Goal: Book appointment/travel/reservation

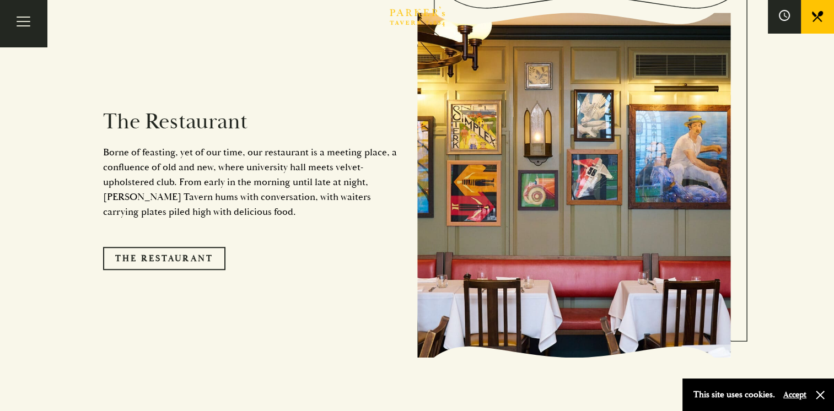
scroll to position [911, 0]
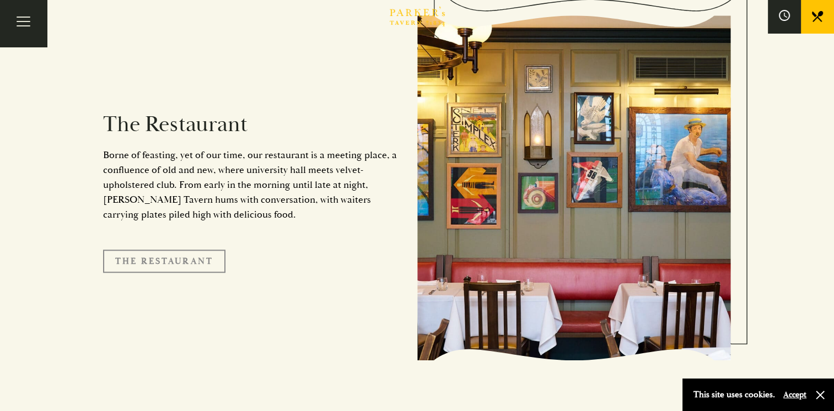
click at [156, 250] on link "The Restaurant" at bounding box center [164, 261] width 122 height 23
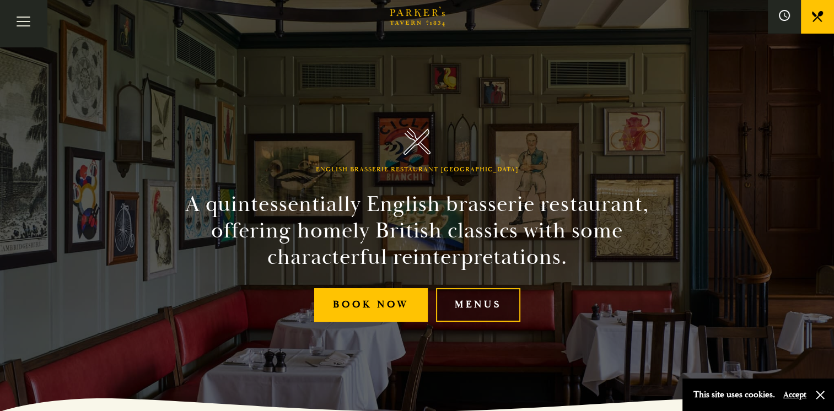
click at [476, 303] on link "Menus" at bounding box center [478, 305] width 84 height 34
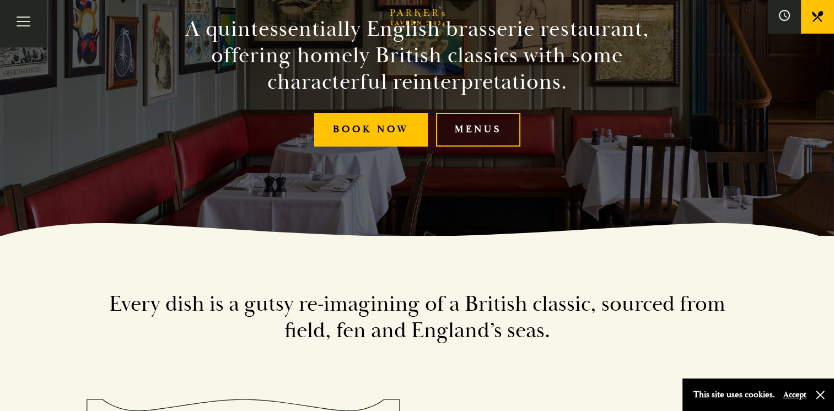
scroll to position [177, 0]
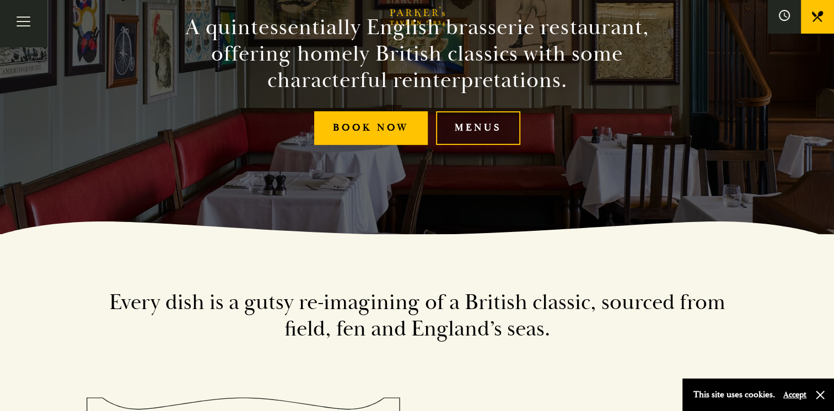
click at [476, 133] on link "Menus" at bounding box center [478, 128] width 84 height 34
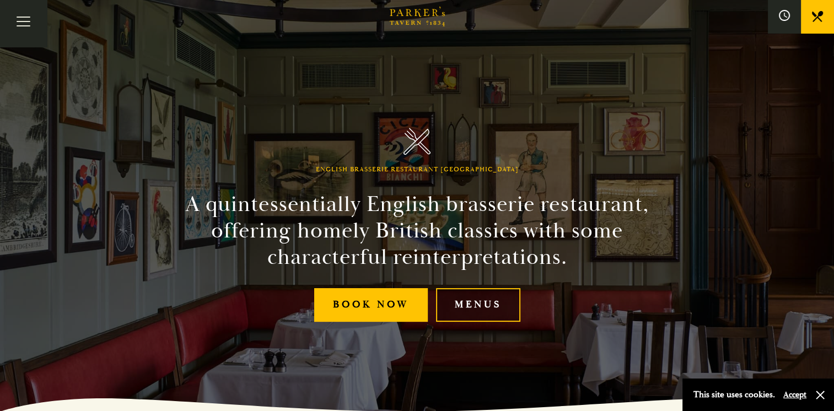
scroll to position [1, 0]
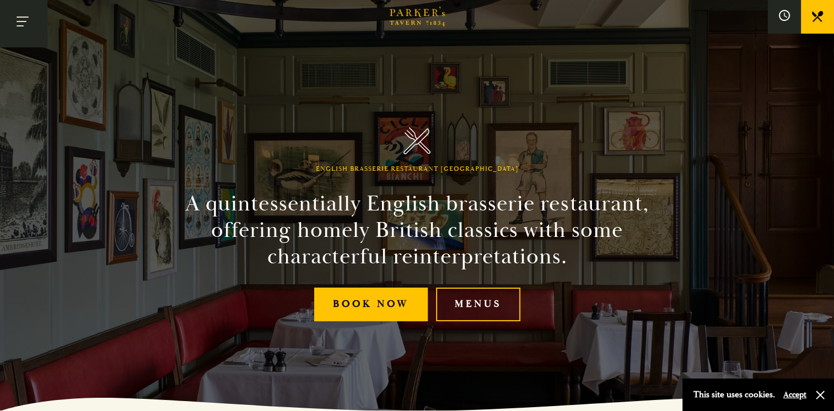
click at [21, 21] on button "Toggle navigation" at bounding box center [23, 23] width 47 height 47
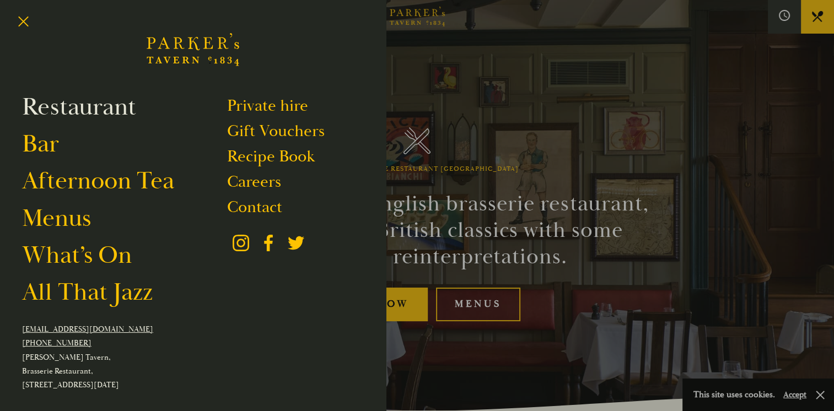
click at [66, 114] on link "Restaurant" at bounding box center [79, 106] width 114 height 31
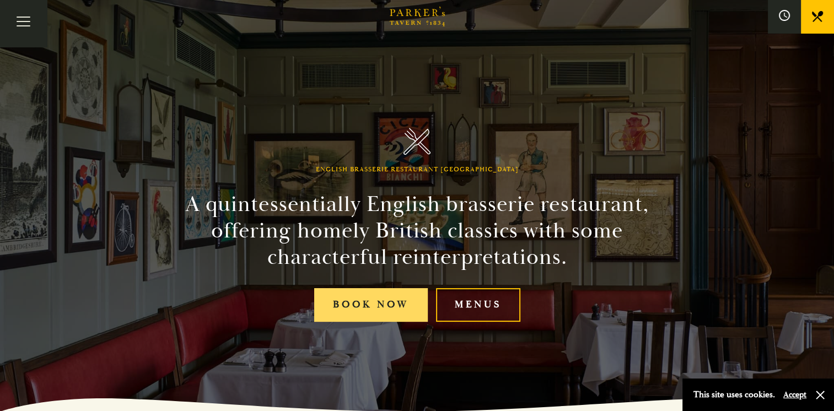
click at [364, 309] on link "Book Now" at bounding box center [371, 305] width 114 height 34
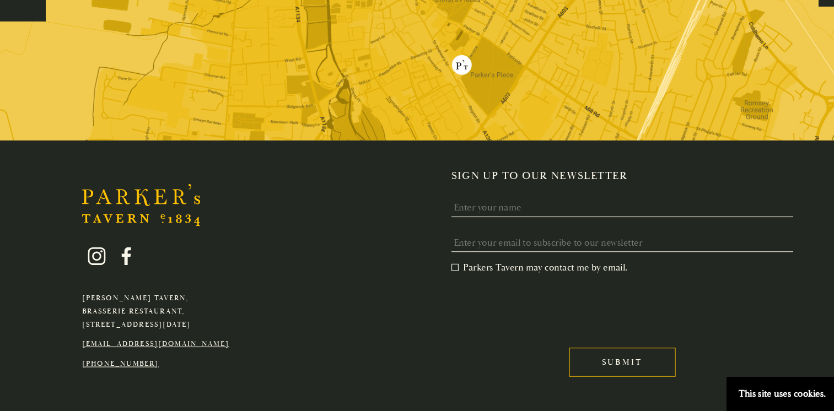
scroll to position [2221, 0]
